Goal: Information Seeking & Learning: Learn about a topic

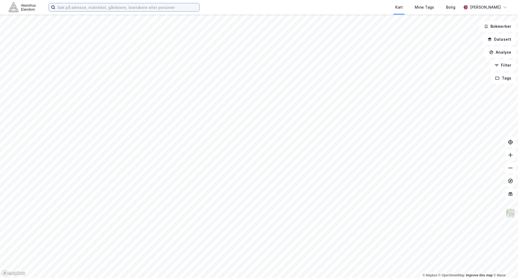
click at [66, 8] on input at bounding box center [127, 7] width 144 height 8
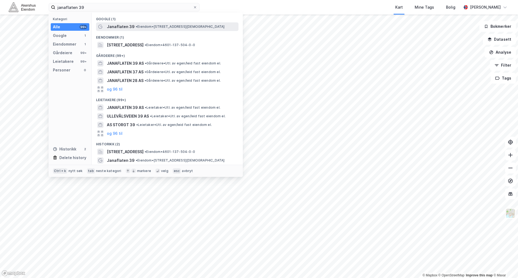
click at [153, 26] on span "• Eiendom • [STREET_ADDRESS]" at bounding box center [180, 27] width 89 height 4
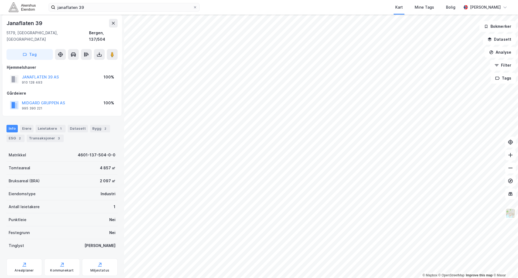
scroll to position [16, 0]
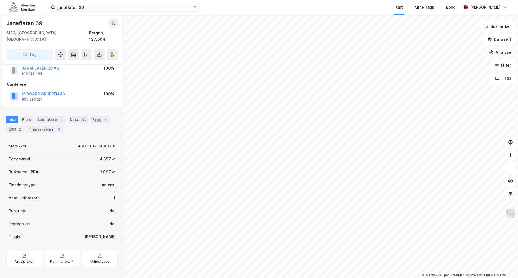
click at [502, 50] on button "Analyse" at bounding box center [499, 52] width 31 height 11
click at [450, 52] on div "Mål avstand" at bounding box center [453, 52] width 47 height 5
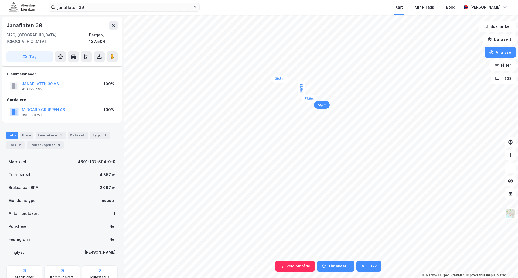
click at [317, 100] on div "13,9m" at bounding box center [309, 98] width 16 height 9
click at [505, 53] on button "Analyse" at bounding box center [499, 52] width 31 height 11
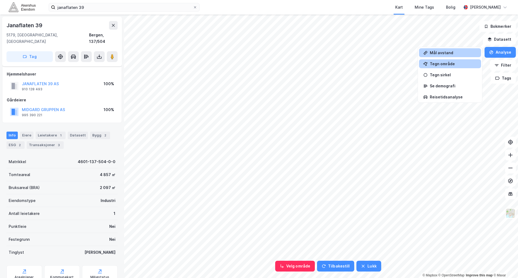
click at [443, 64] on div "Tegn område" at bounding box center [453, 63] width 47 height 5
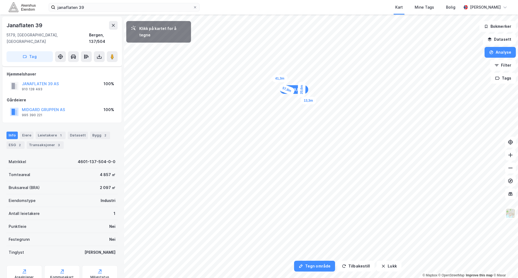
click at [316, 101] on div "13,3m" at bounding box center [308, 101] width 16 height 8
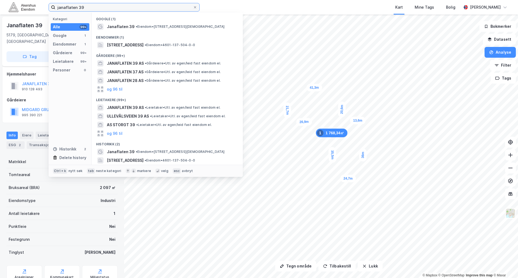
drag, startPoint x: 90, startPoint y: 6, endPoint x: 28, endPoint y: 2, distance: 62.2
click at [28, 2] on div "janaflaten 39 Kategori Alle 99+ Google 1 Eiendommer 1 Gårdeiere 99+ Leietakere …" at bounding box center [259, 7] width 518 height 15
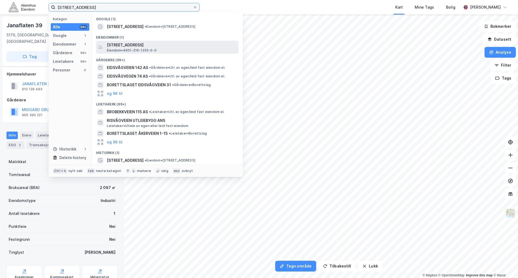
type input "[STREET_ADDRESS]"
click at [144, 46] on span "[STREET_ADDRESS]" at bounding box center [171, 45] width 129 height 6
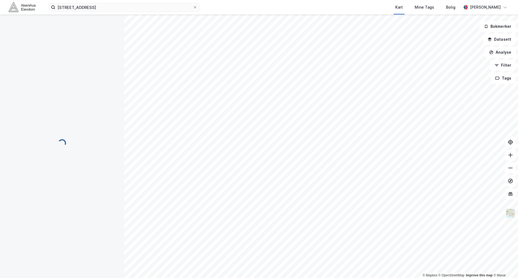
scroll to position [16, 0]
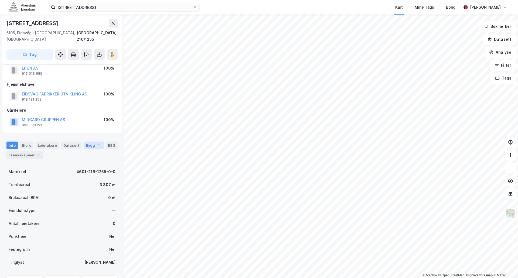
click at [88, 142] on div "Bygg 1" at bounding box center [94, 146] width 20 height 8
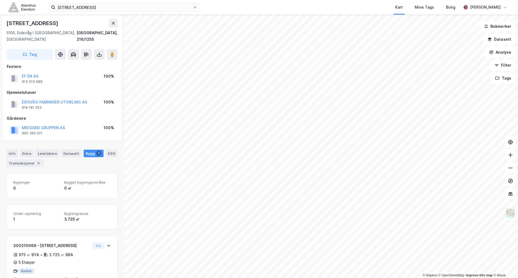
scroll to position [19, 0]
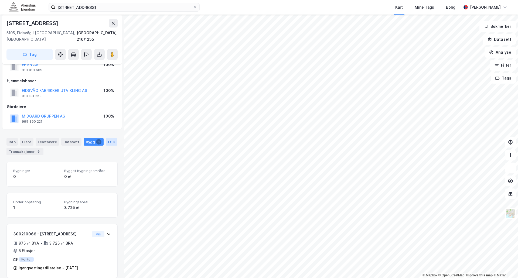
click at [106, 138] on div "ESG" at bounding box center [112, 142] width 12 height 8
